Goal: Check status: Check status

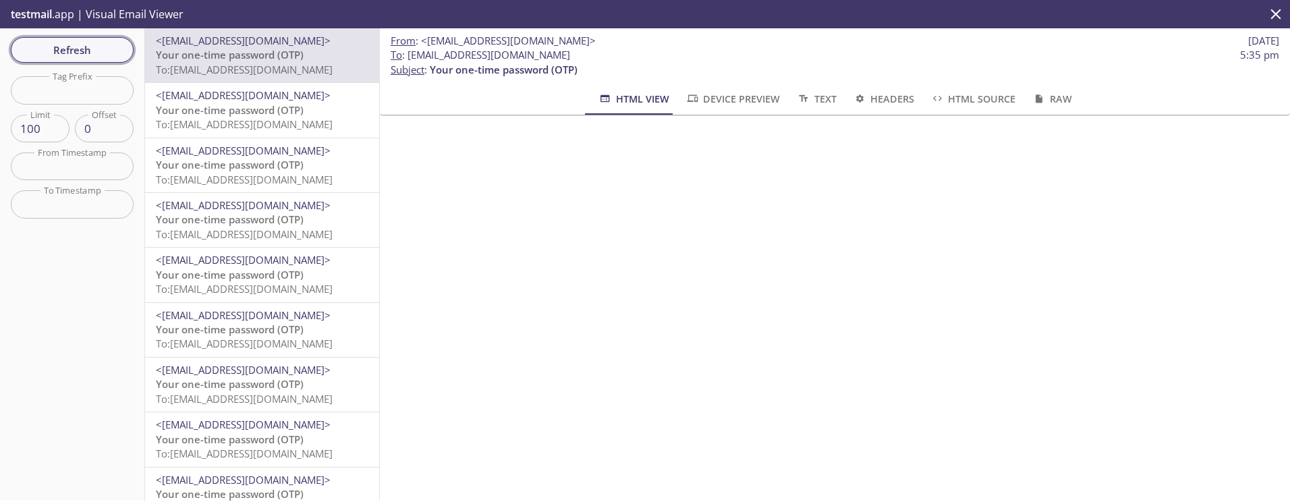
click at [107, 44] on span "Refresh" at bounding box center [72, 50] width 101 height 18
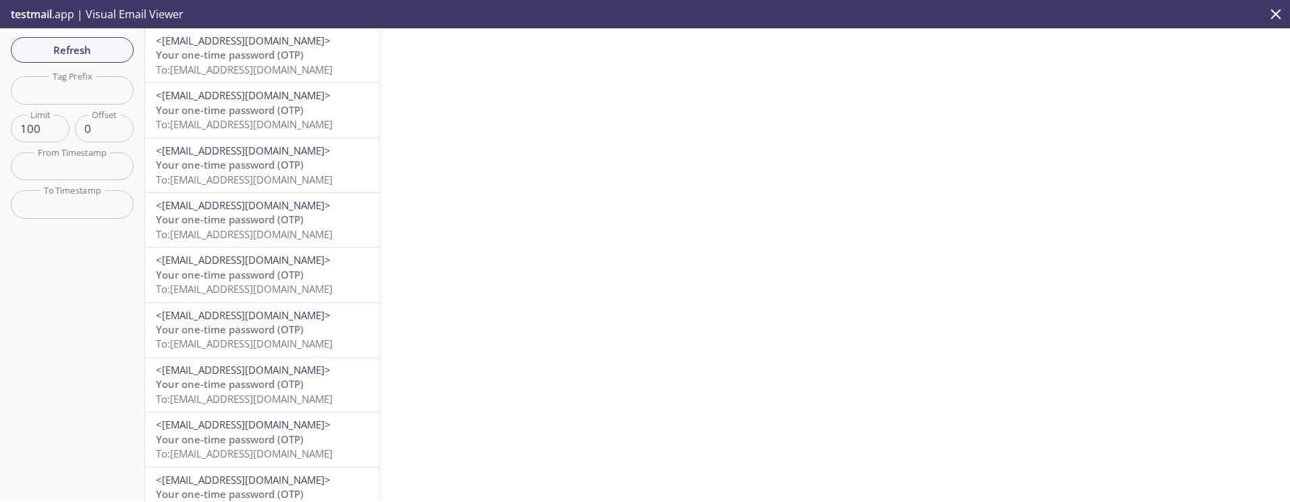
click at [248, 69] on span "To: [EMAIL_ADDRESS][DOMAIN_NAME]" at bounding box center [244, 69] width 177 height 13
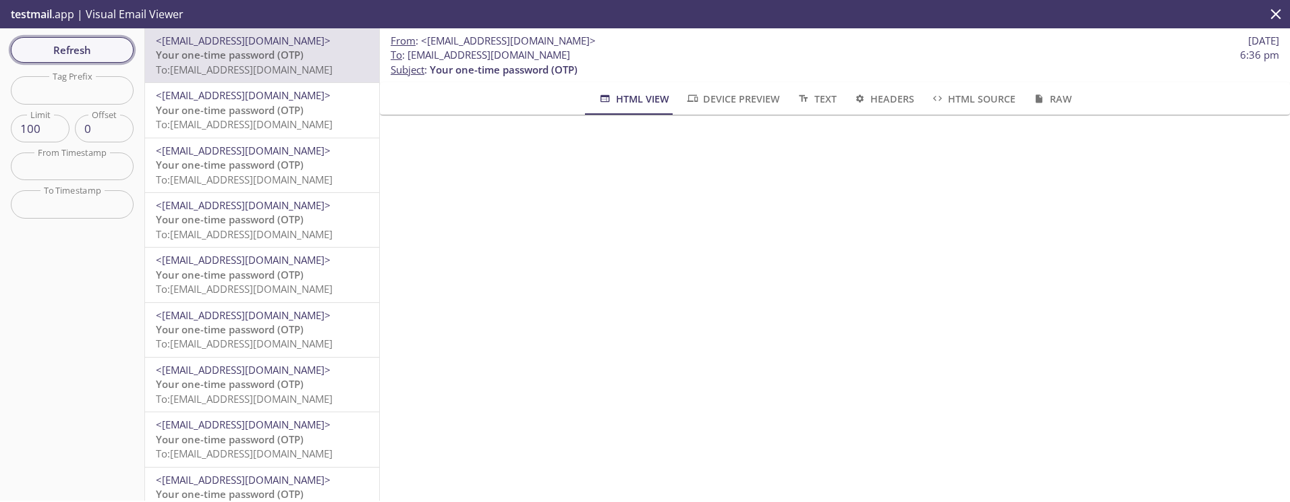
click at [99, 51] on span "Refresh" at bounding box center [72, 50] width 101 height 18
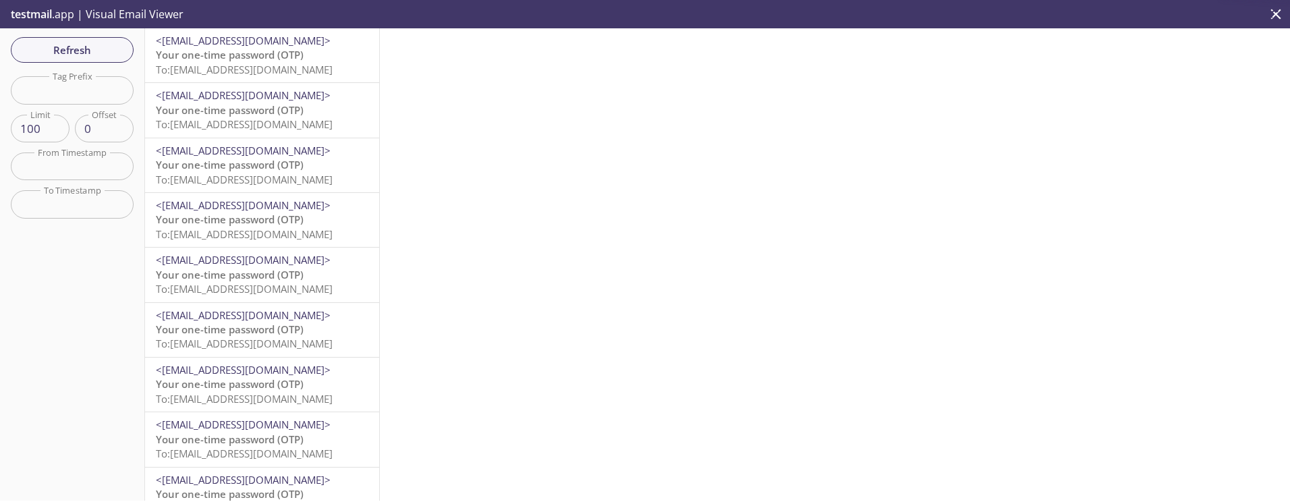
click at [240, 68] on span "To: [EMAIL_ADDRESS][DOMAIN_NAME]" at bounding box center [244, 69] width 177 height 13
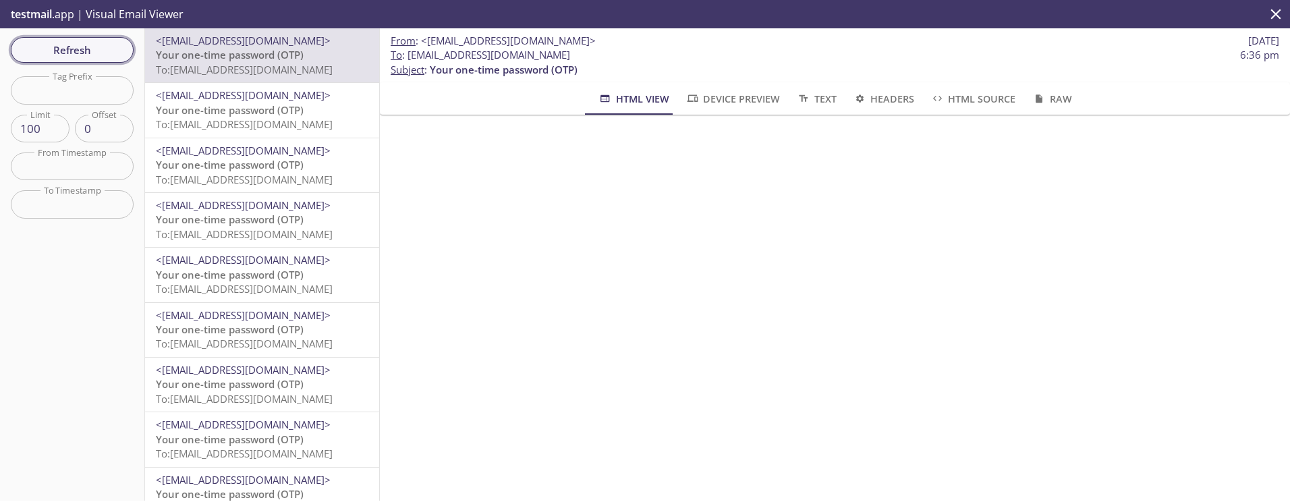
click at [82, 41] on span "Refresh" at bounding box center [72, 50] width 101 height 18
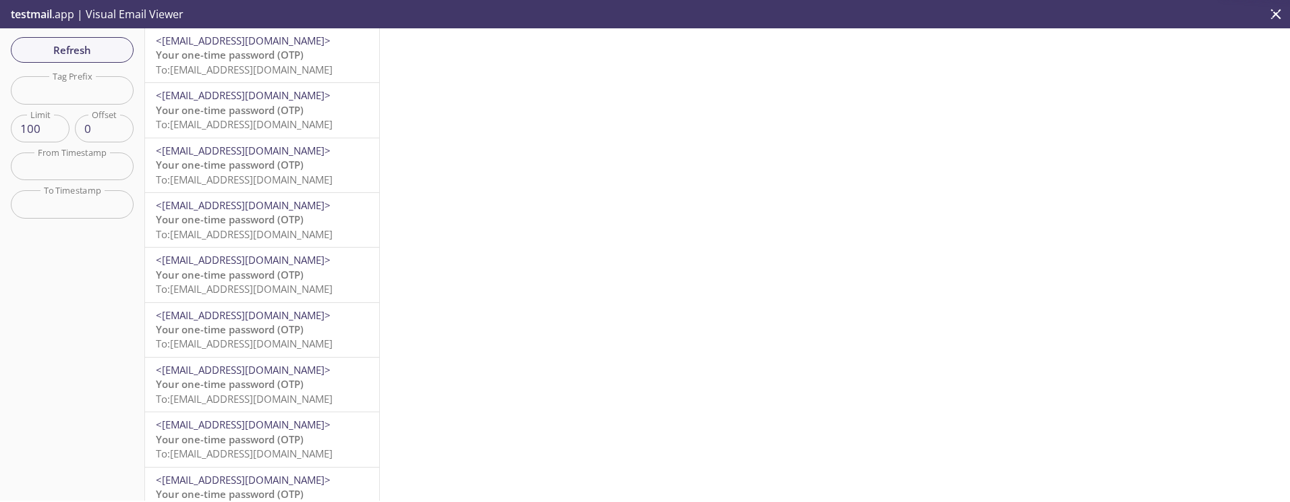
click at [213, 63] on span "To: [EMAIL_ADDRESS][DOMAIN_NAME]" at bounding box center [244, 69] width 177 height 13
